Goal: Check status: Check status

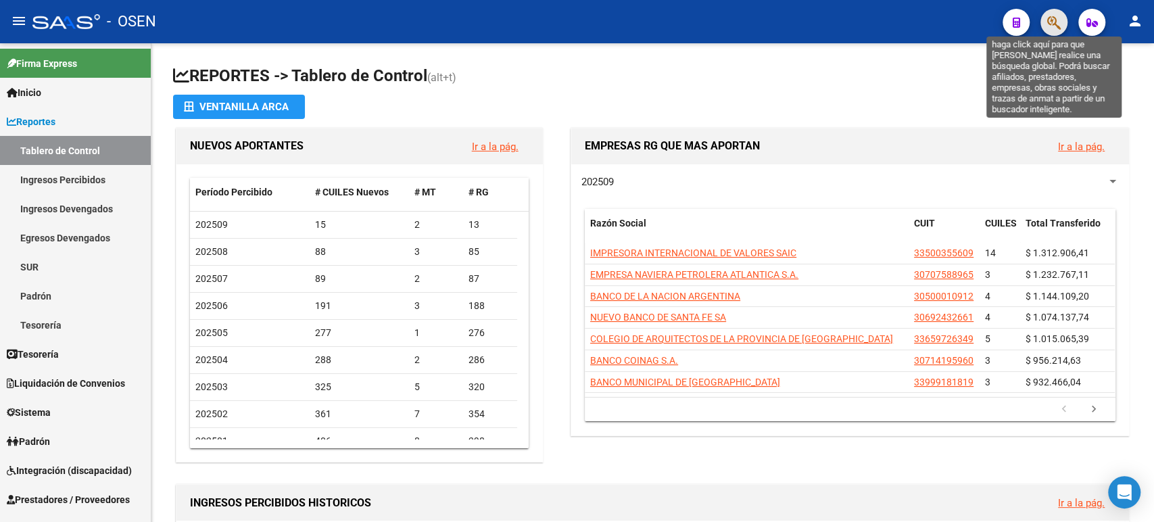
click at [1055, 26] on icon "button" at bounding box center [1054, 23] width 14 height 16
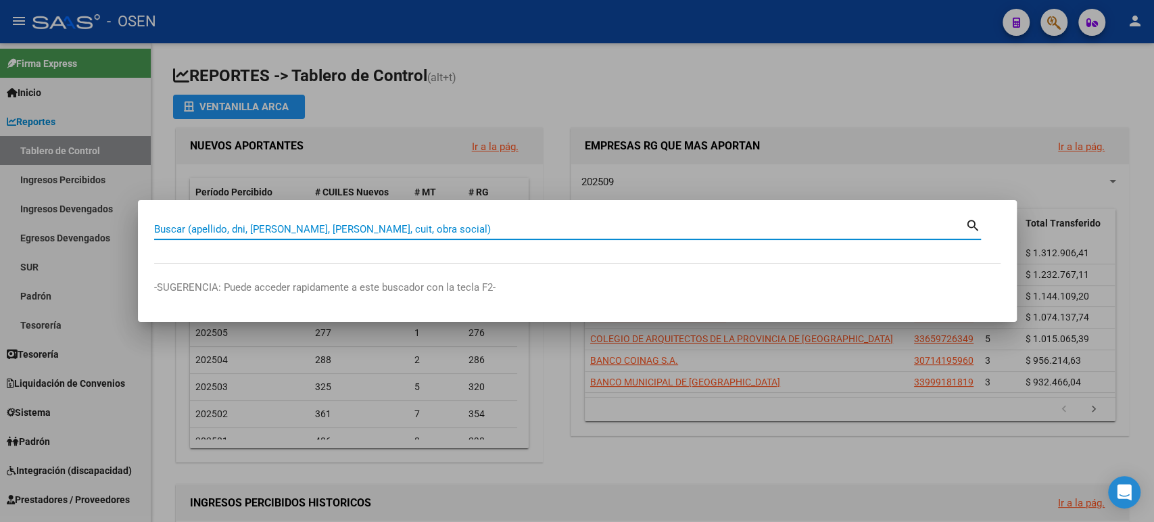
click at [502, 234] on input "Buscar (apellido, dni, [PERSON_NAME], [PERSON_NAME], cuit, obra social)" at bounding box center [559, 229] width 811 height 12
type input "r"
type input "20332513266"
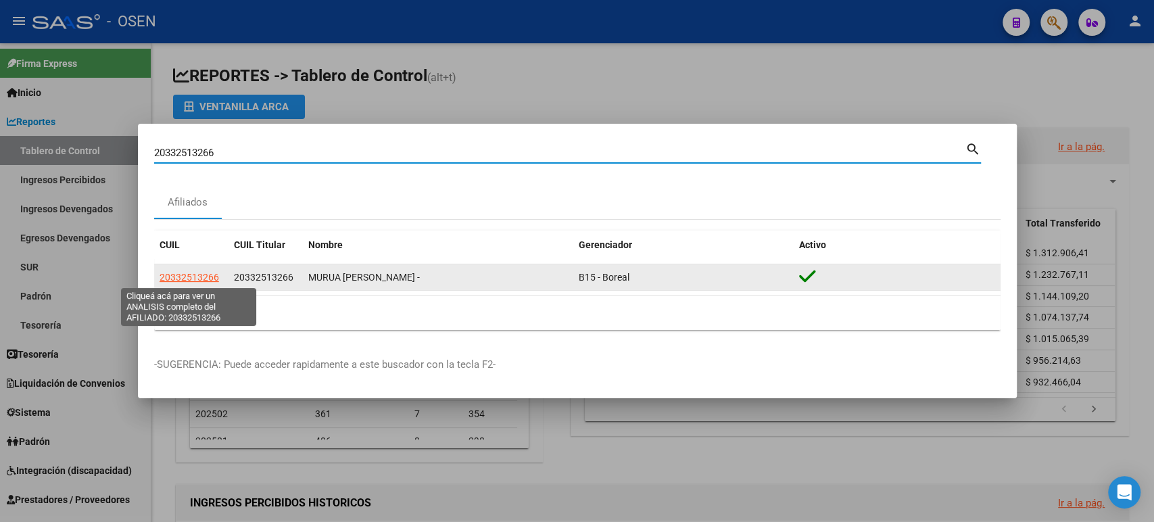
click at [184, 276] on span "20332513266" at bounding box center [189, 277] width 59 height 11
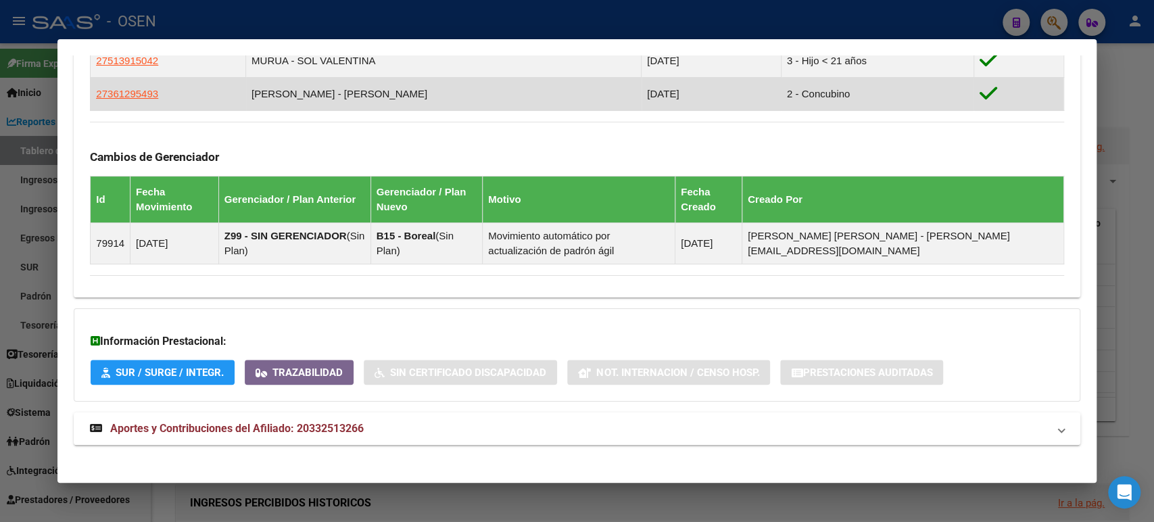
scroll to position [822, 0]
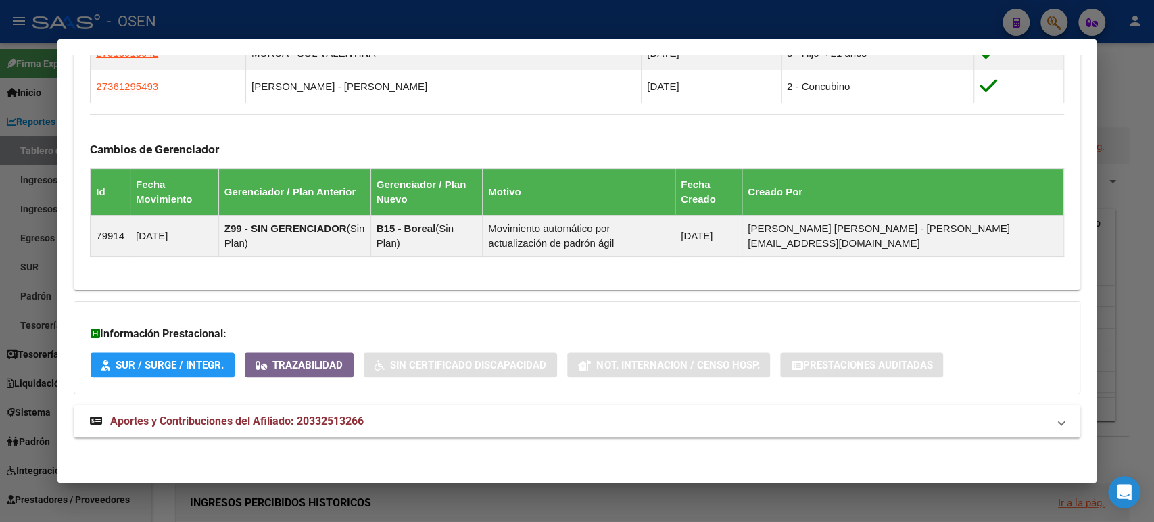
click at [326, 422] on span "Aportes y Contribuciones del Afiliado: 20332513266" at bounding box center [236, 420] width 253 height 13
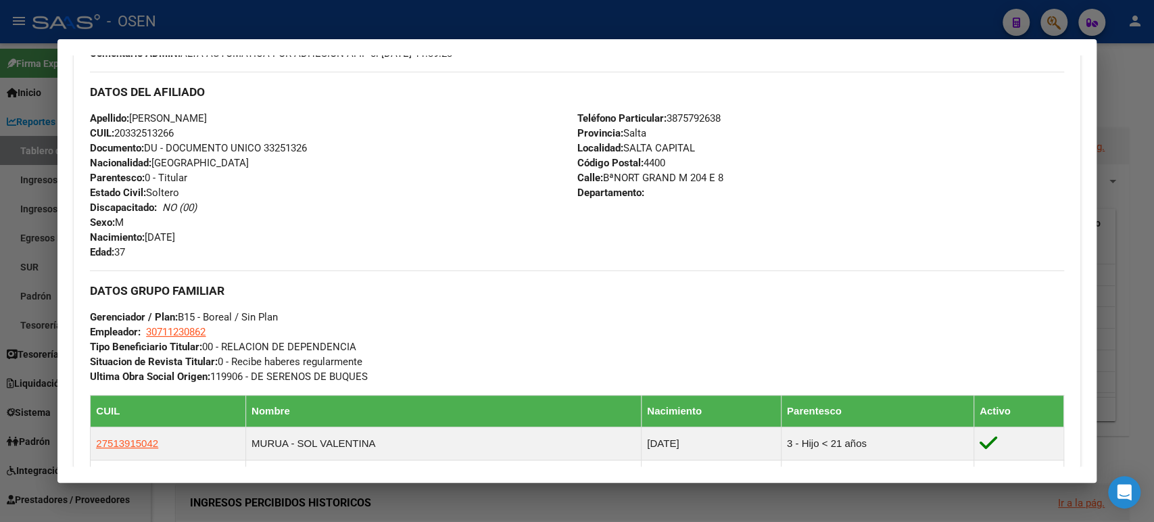
scroll to position [357, 0]
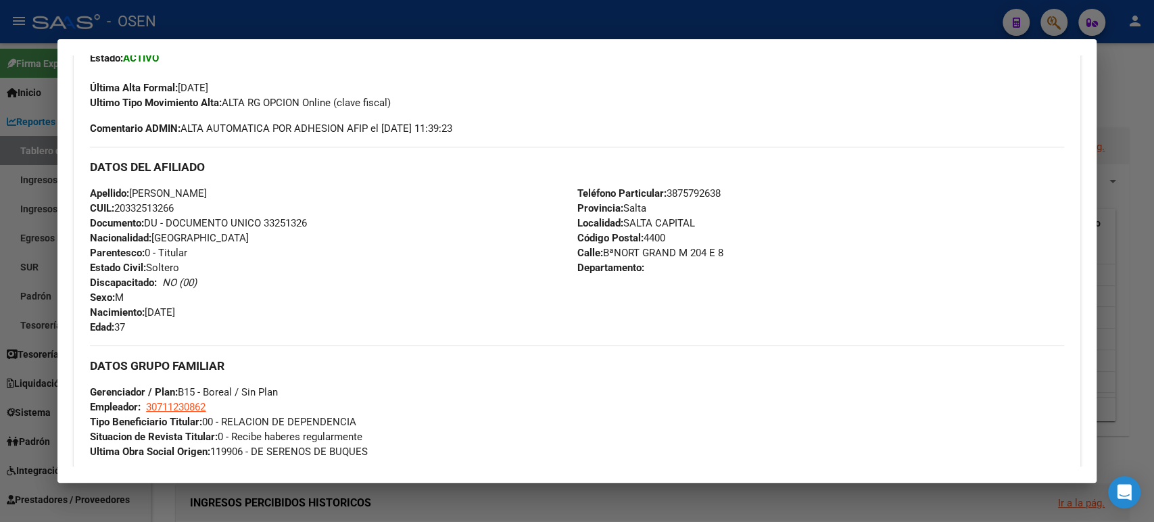
click at [456, 253] on div "Apellido: [PERSON_NAME] CUIL: 20332513266 Documento: DU - DOCUMENTO UNICO 33251…" at bounding box center [333, 260] width 487 height 149
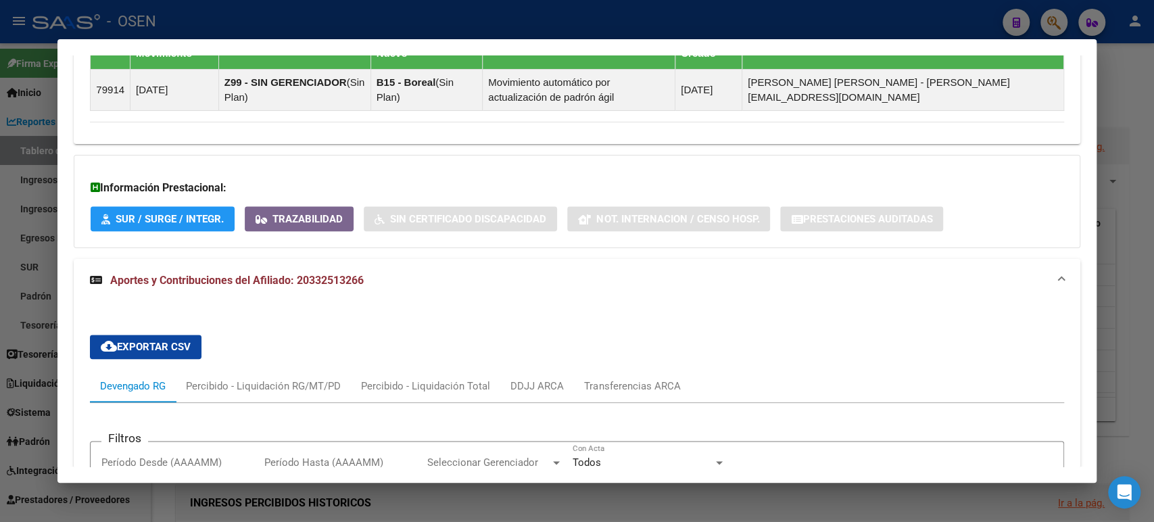
scroll to position [1033, 0]
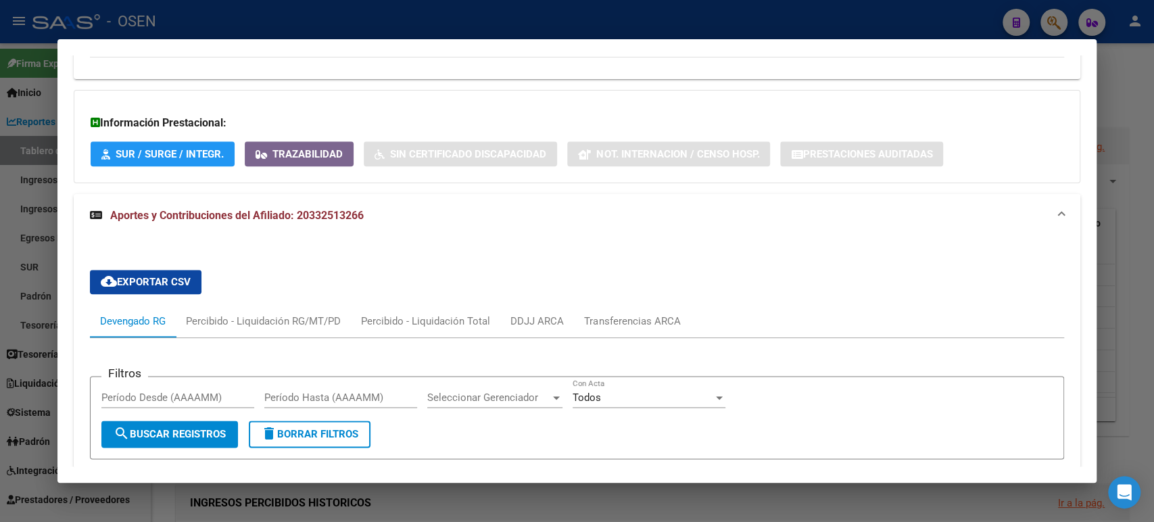
click at [264, 216] on span "Aportes y Contribuciones del Afiliado: 20332513266" at bounding box center [236, 215] width 253 height 13
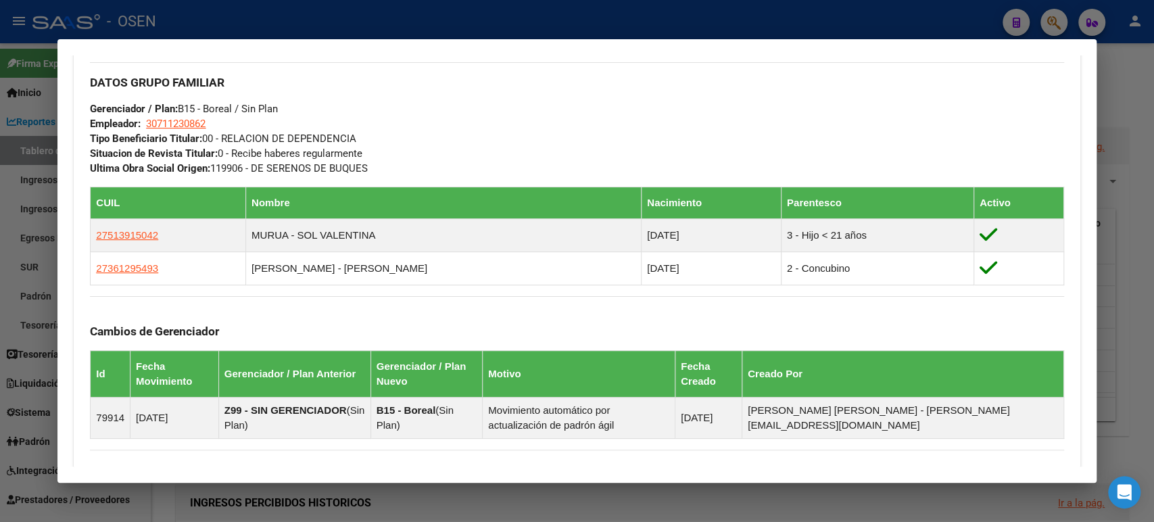
scroll to position [676, 0]
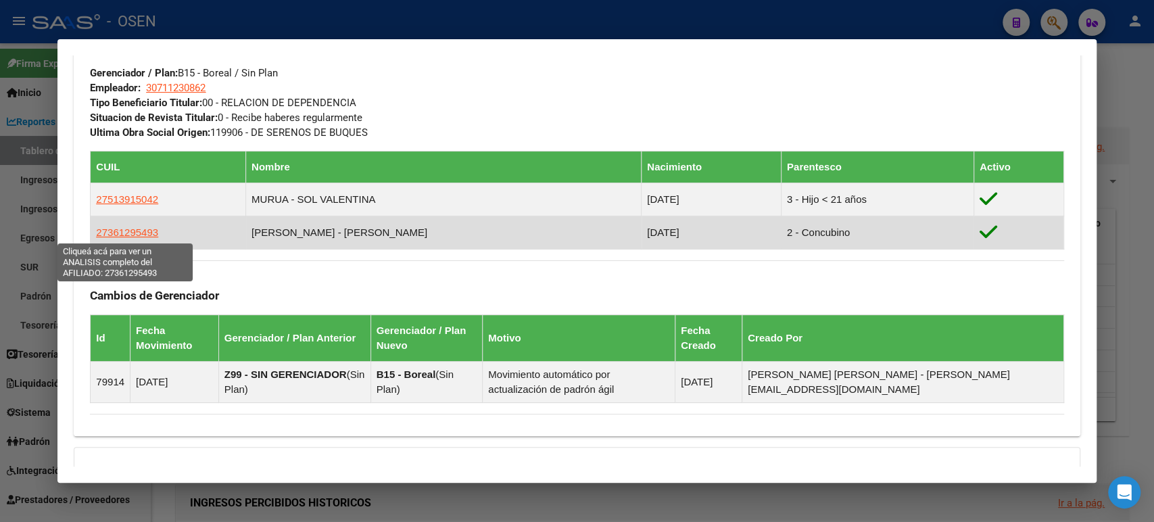
click at [139, 231] on span "27361295493" at bounding box center [127, 231] width 62 height 11
type textarea "27361295493"
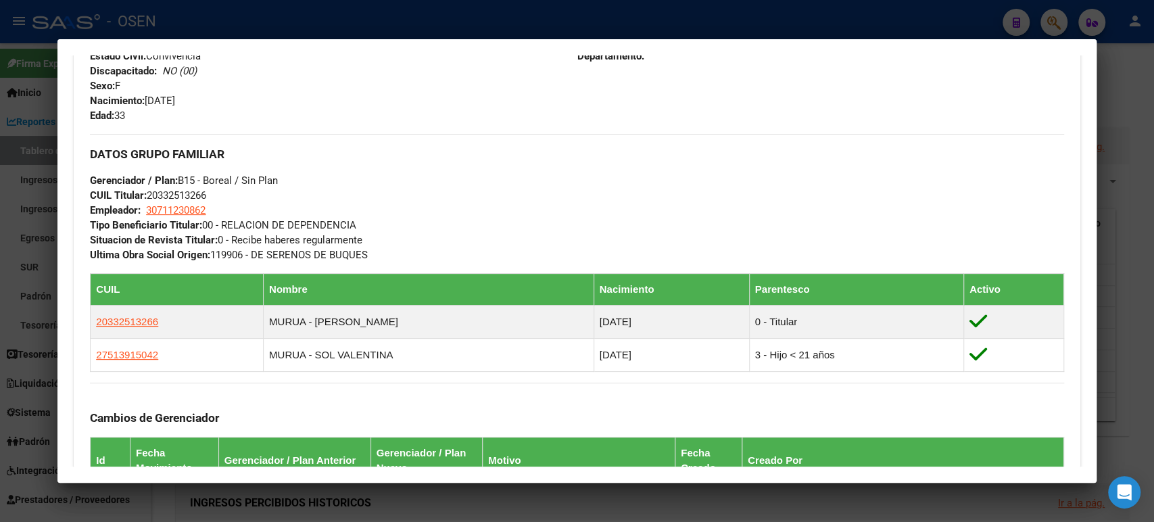
scroll to position [193, 0]
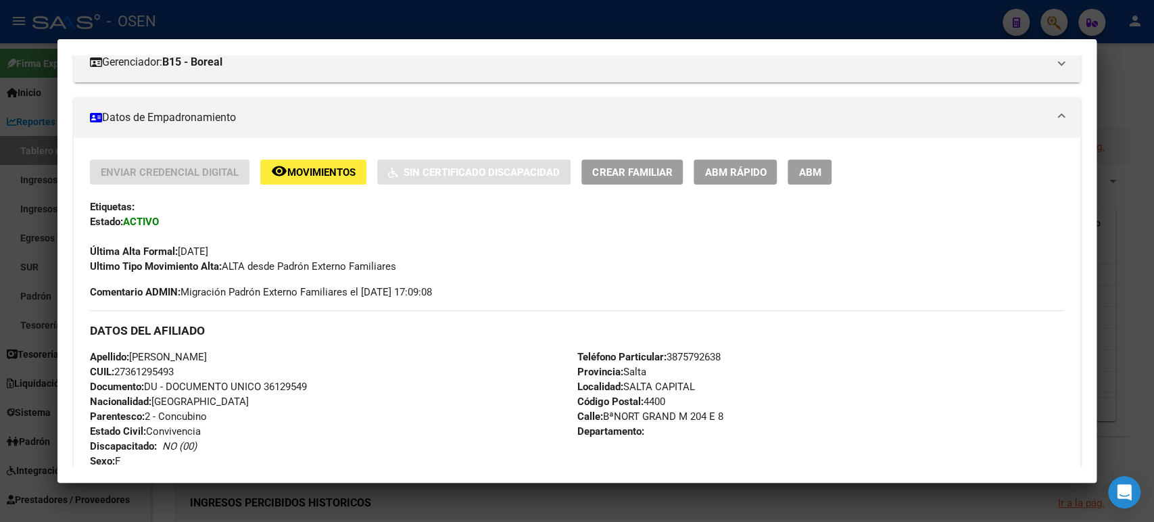
click at [427, 23] on div at bounding box center [577, 261] width 1154 height 522
